Goal: Transaction & Acquisition: Purchase product/service

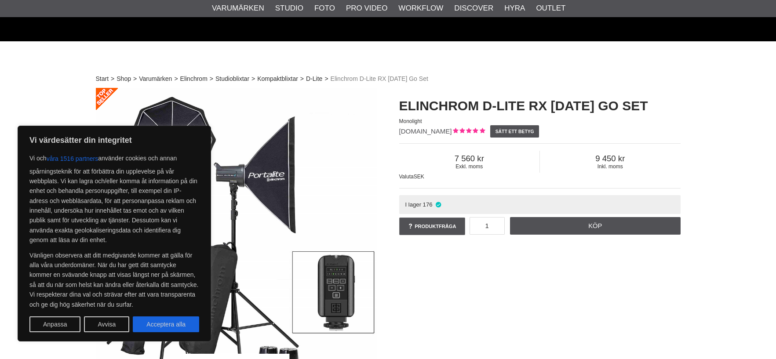
scroll to position [44, 0]
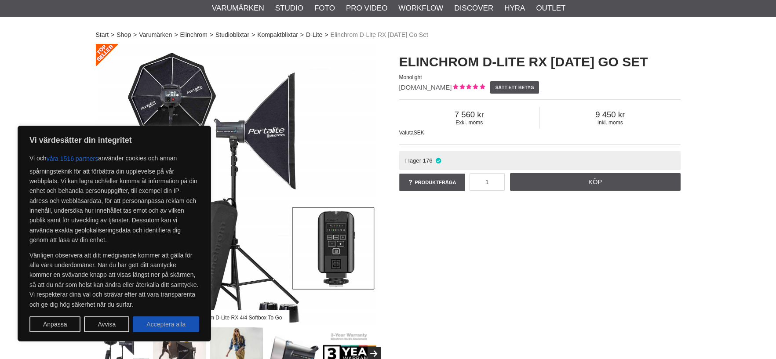
click at [181, 326] on button "Acceptera alla" at bounding box center [166, 324] width 66 height 16
checkbox input "true"
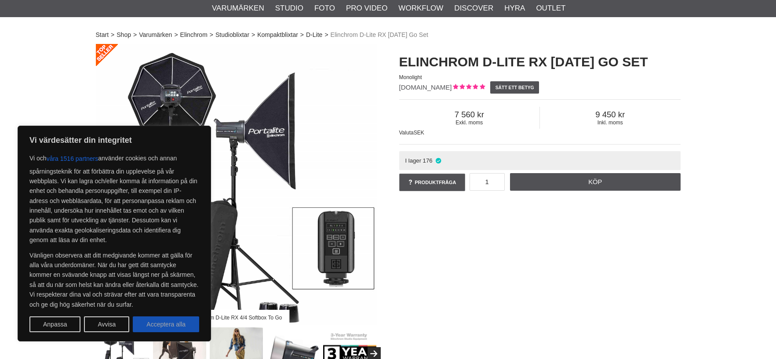
checkbox input "true"
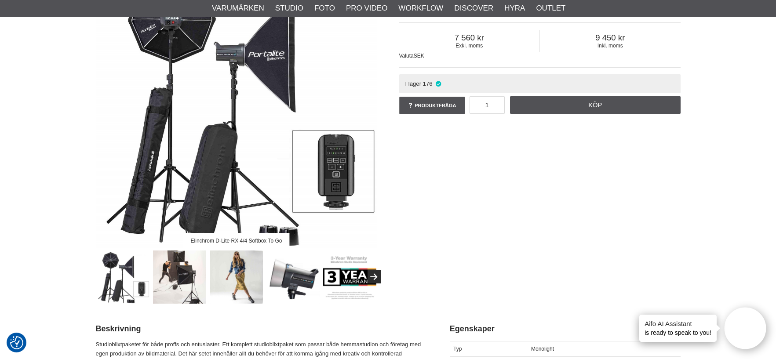
scroll to position [176, 0]
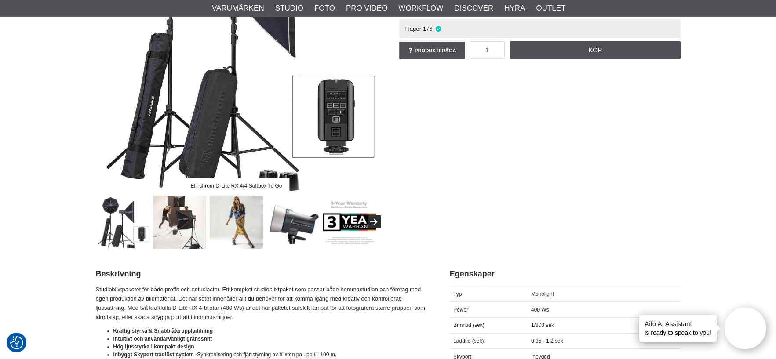
click at [139, 226] on img at bounding box center [122, 222] width 53 height 53
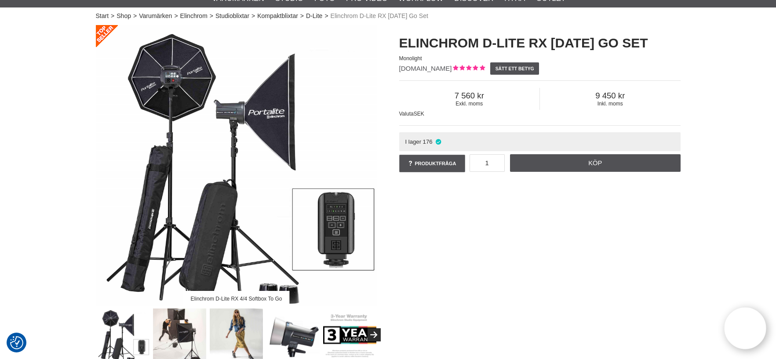
scroll to position [0, 0]
